Goal: Information Seeking & Learning: Learn about a topic

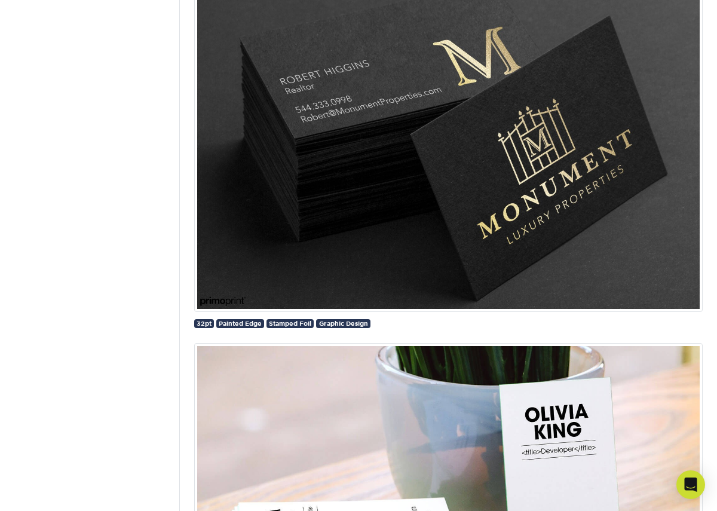
scroll to position [1680, 0]
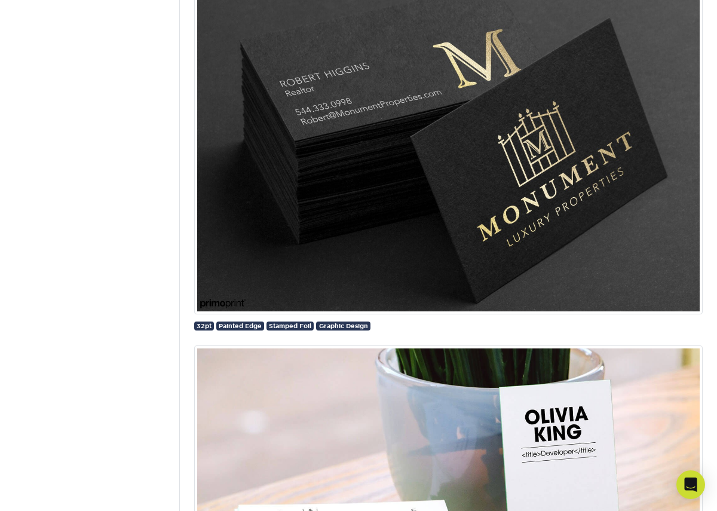
click at [251, 258] on img at bounding box center [448, 143] width 509 height 341
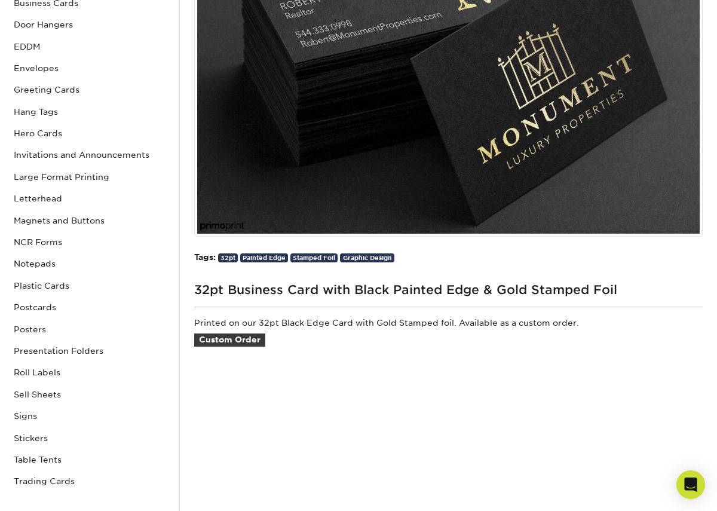
scroll to position [308, 0]
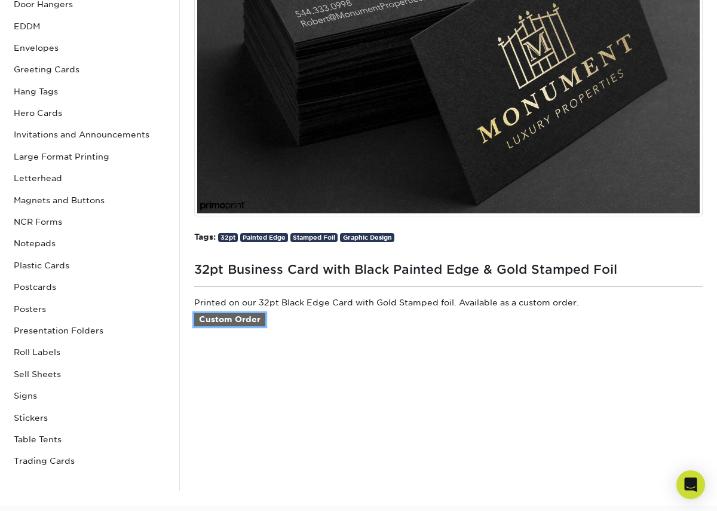
click at [252, 317] on link "Custom Order" at bounding box center [229, 319] width 71 height 13
